Goal: Task Accomplishment & Management: Manage account settings

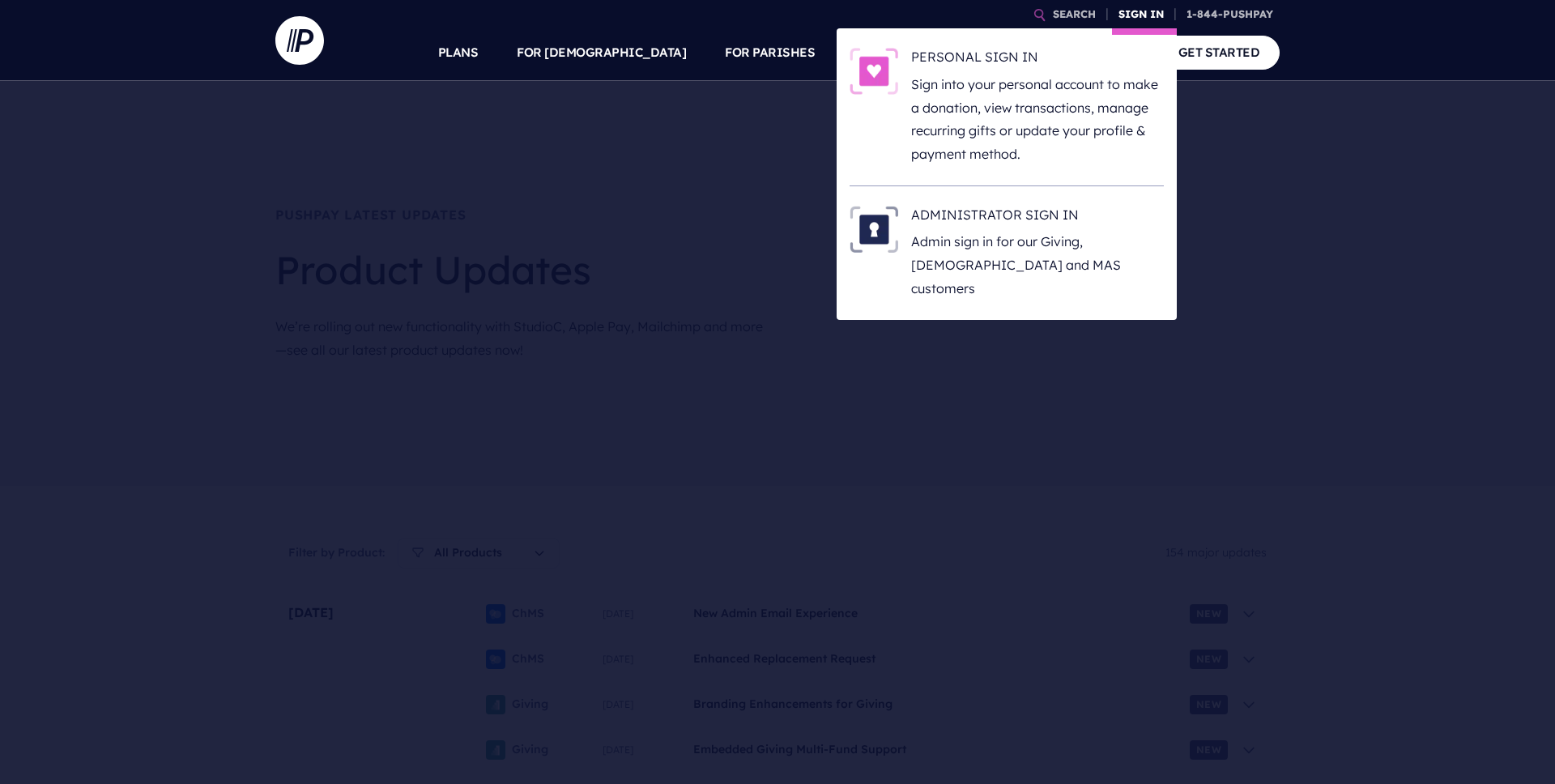
click at [1138, 5] on link "SIGN IN" at bounding box center [1141, 14] width 59 height 28
click at [970, 48] on h6 "PERSONAL SIGN IN" at bounding box center [1037, 59] width 253 height 24
click at [1124, 17] on link "SIGN IN" at bounding box center [1141, 14] width 59 height 28
click at [986, 60] on h6 "PERSONAL SIGN IN" at bounding box center [1037, 59] width 253 height 24
